Goal: Navigation & Orientation: Find specific page/section

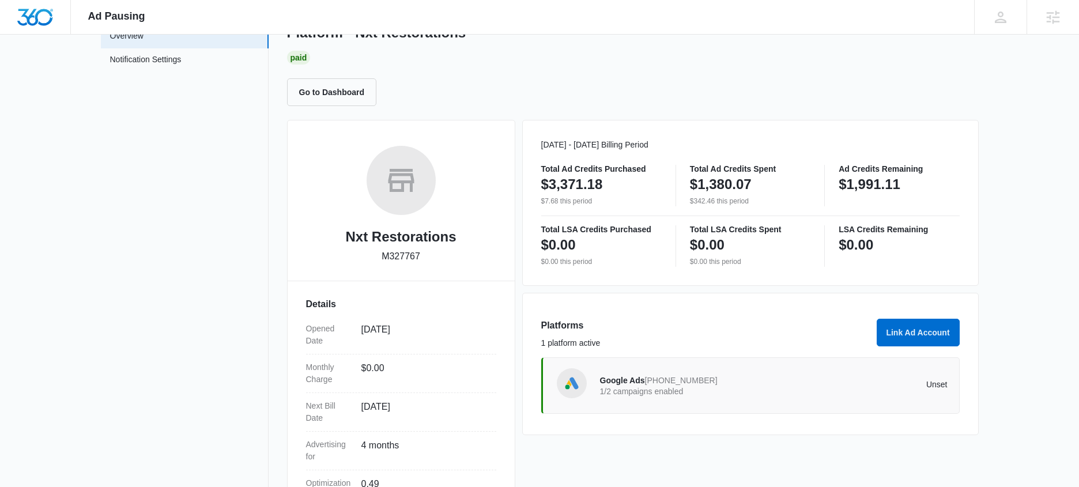
scroll to position [207, 0]
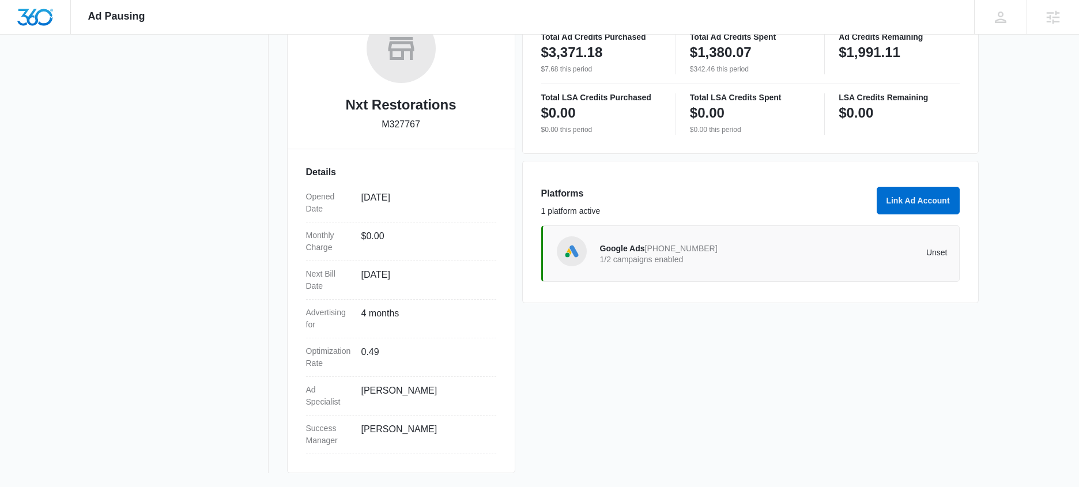
click at [663, 255] on p "1/2 campaigns enabled" at bounding box center [687, 259] width 174 height 8
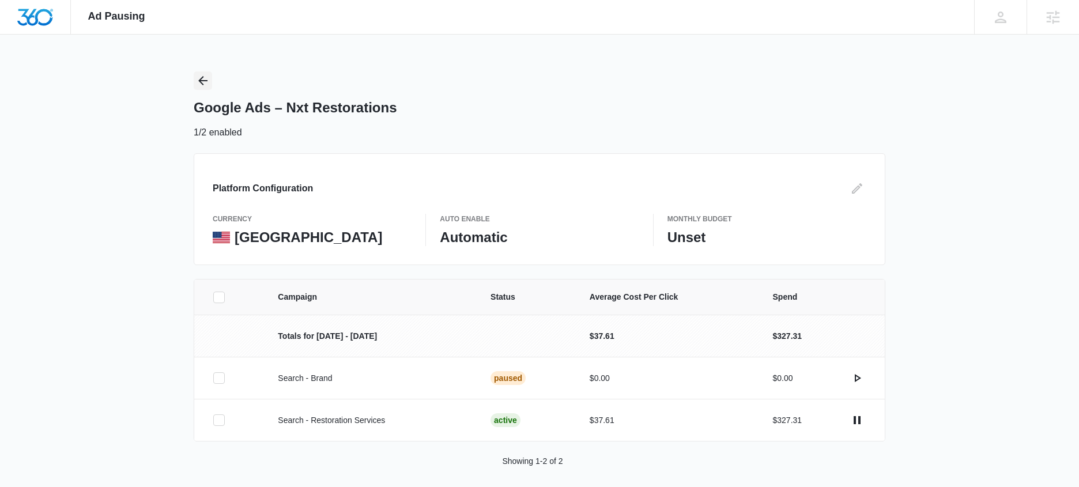
click at [198, 76] on icon "Back" at bounding box center [203, 81] width 14 height 14
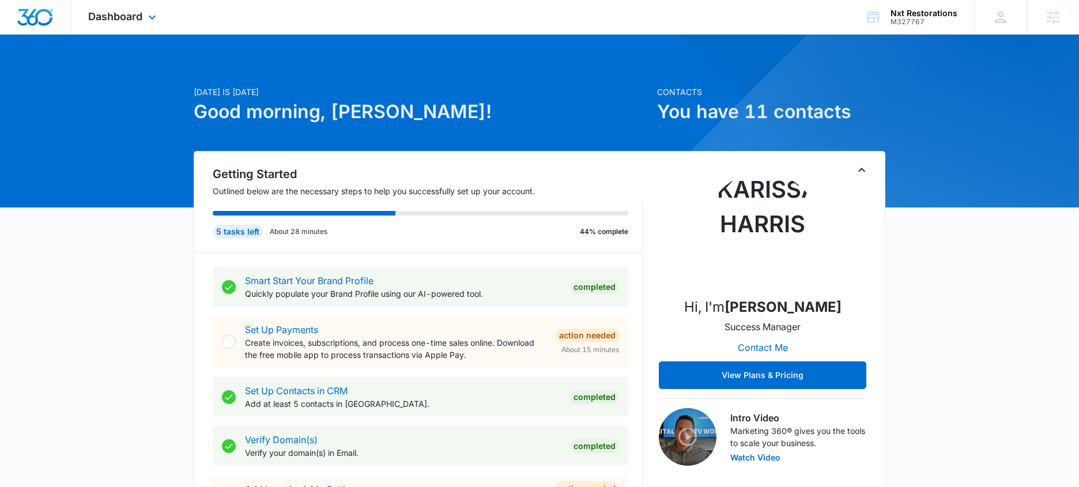
click at [104, 2] on div "Dashboard Apps Reputation Websites Forms CRM Email Social Payments POS Content …" at bounding box center [123, 17] width 105 height 34
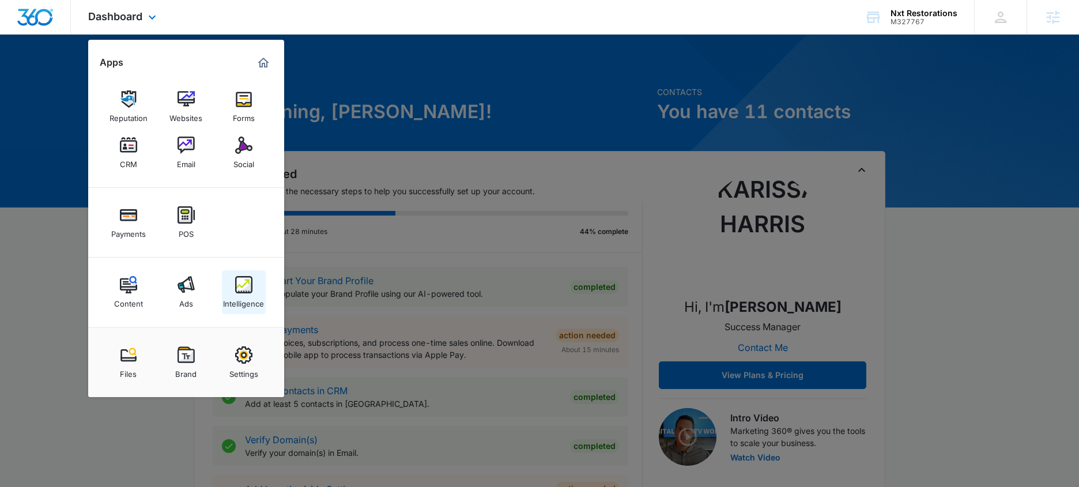
click at [236, 291] on img at bounding box center [243, 284] width 17 height 17
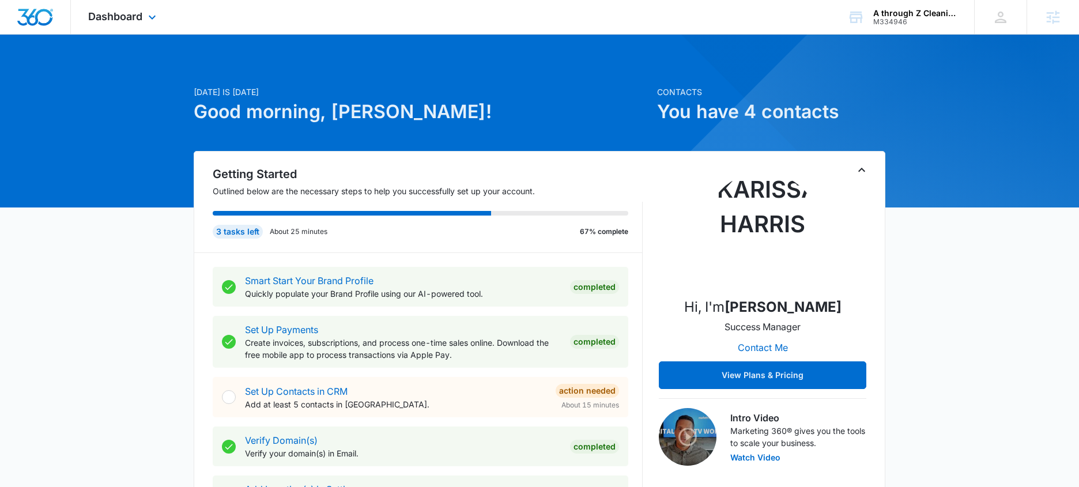
click at [142, 18] on div "Dashboard Apps Reputation Websites Forms CRM Email Social Payments POS Content …" at bounding box center [123, 17] width 105 height 34
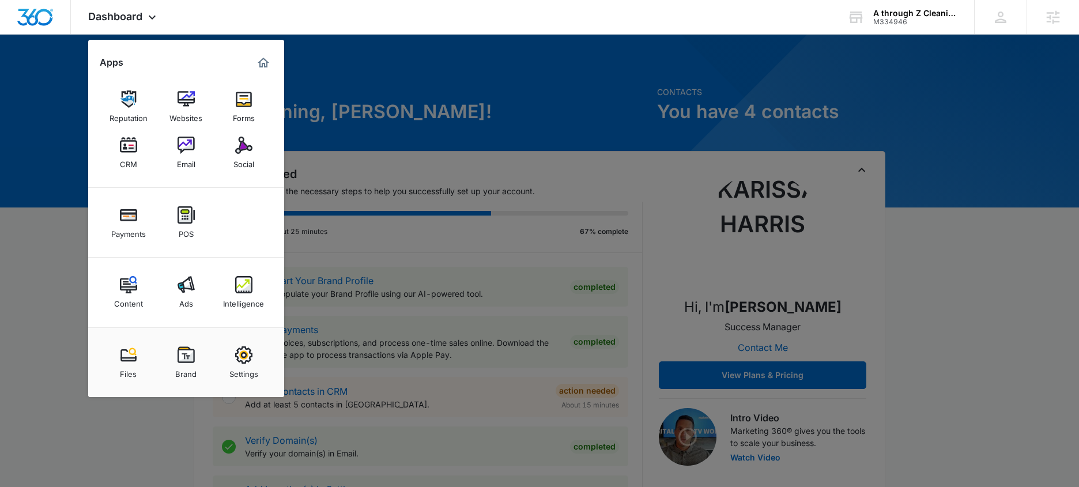
click at [241, 145] on img at bounding box center [243, 145] width 17 height 17
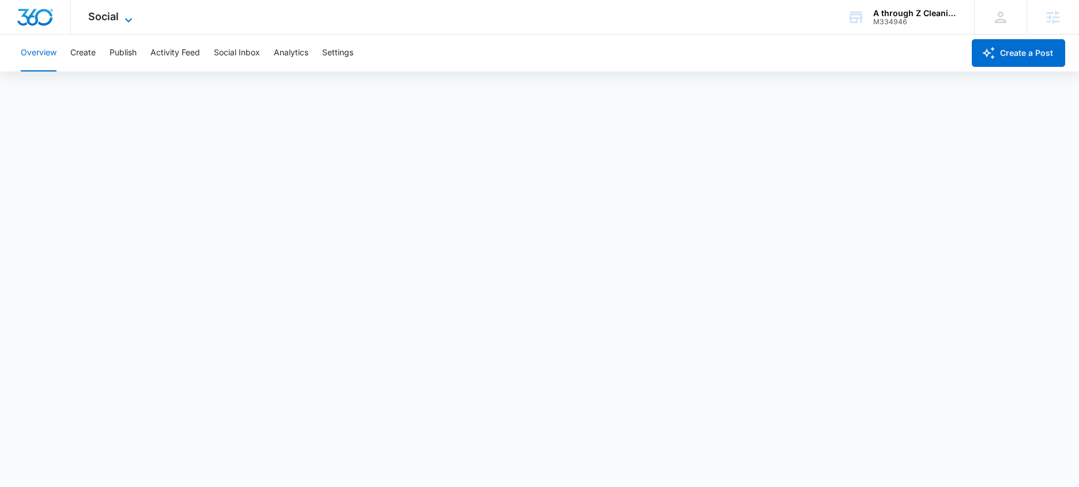
click at [115, 14] on span "Social" at bounding box center [103, 16] width 31 height 12
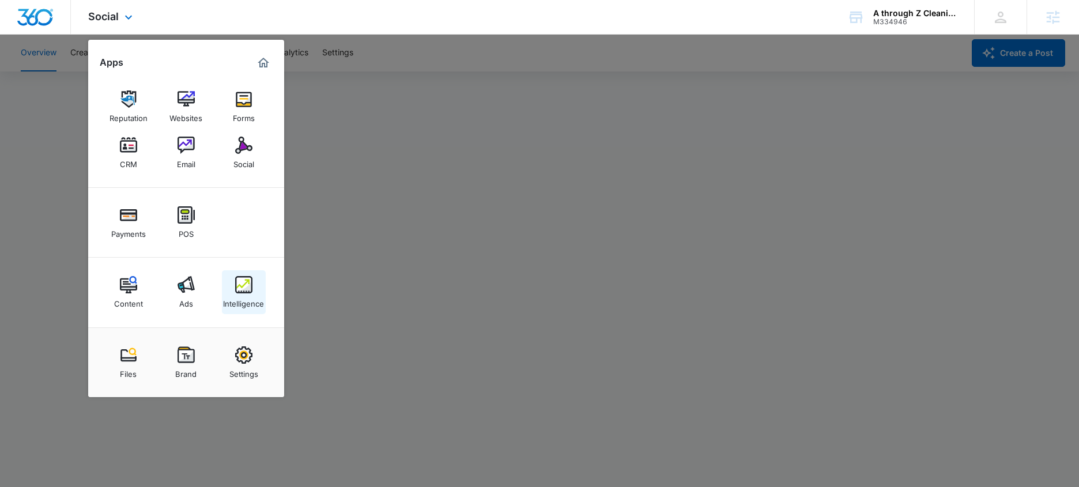
click at [251, 300] on div "Intelligence" at bounding box center [243, 300] width 41 height 15
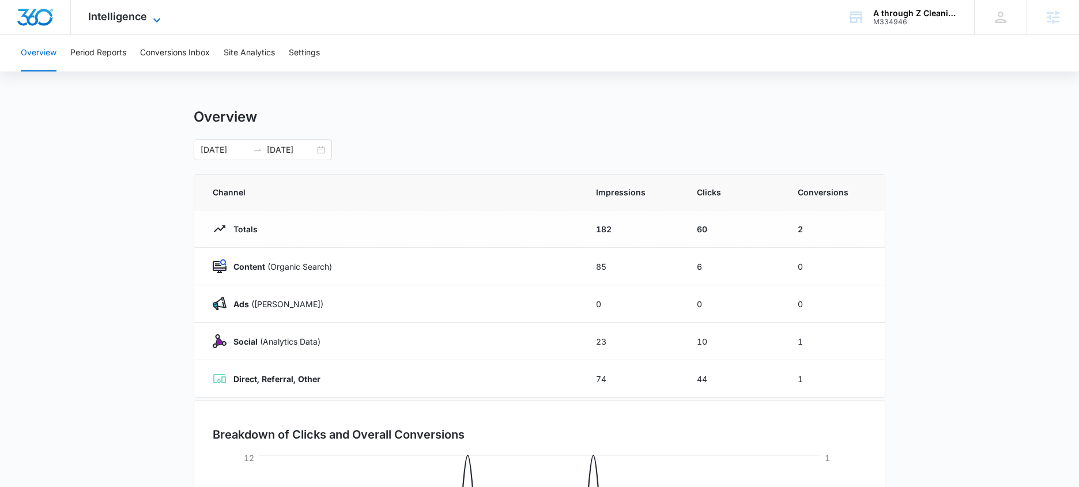
click at [151, 19] on icon at bounding box center [157, 20] width 14 height 14
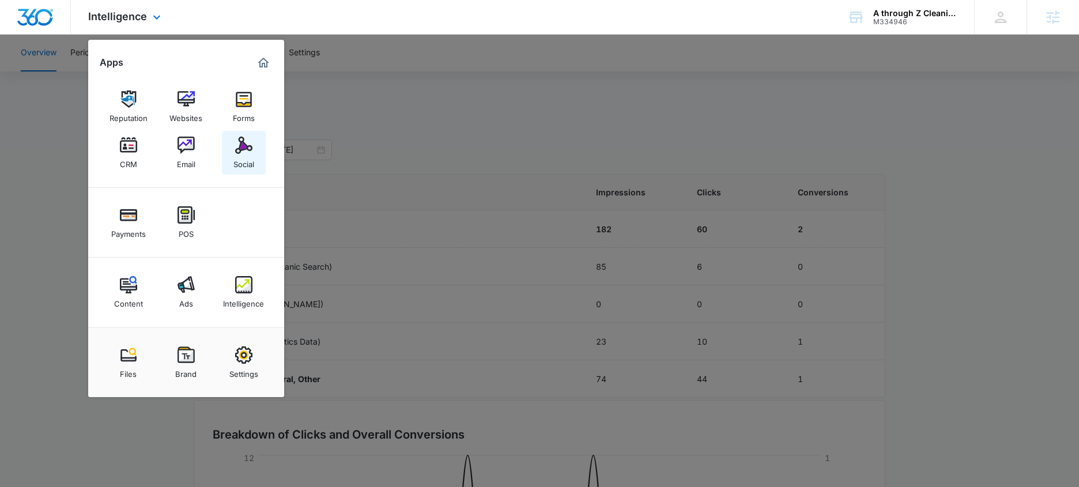
click at [251, 139] on img at bounding box center [243, 145] width 17 height 17
